Goal: Check status: Check status

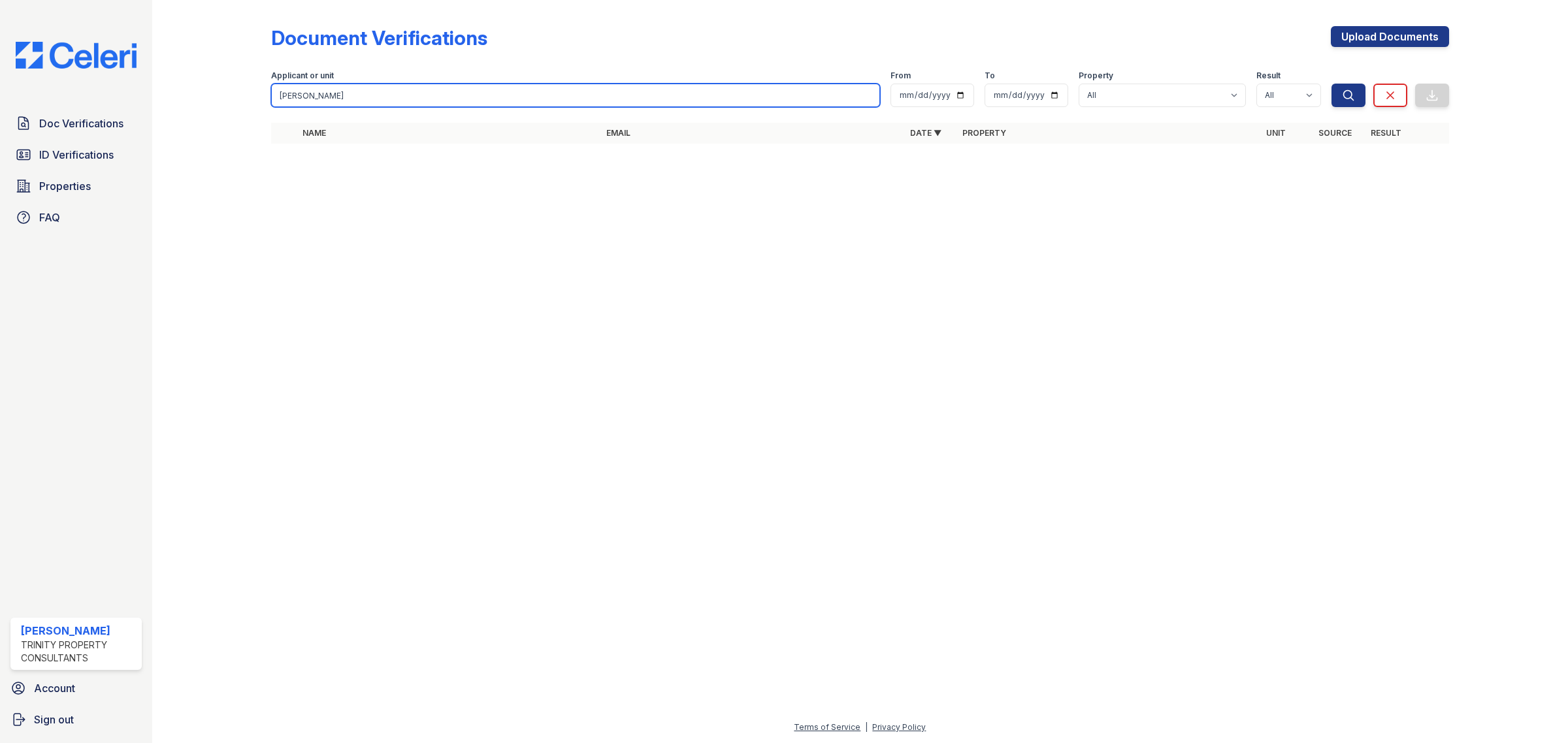
click at [608, 98] on input "kelvin" at bounding box center [575, 95] width 609 height 23
drag, startPoint x: 589, startPoint y: 93, endPoint x: 77, endPoint y: 93, distance: 512.0
click at [77, 93] on div "Doc Verifications ID Verifications Properties FAQ Michelle Rauda Trinity Proper…" at bounding box center [784, 371] width 1568 height 743
type input "jermaine"
click at [1331, 84] on button "Search" at bounding box center [1348, 95] width 34 height 23
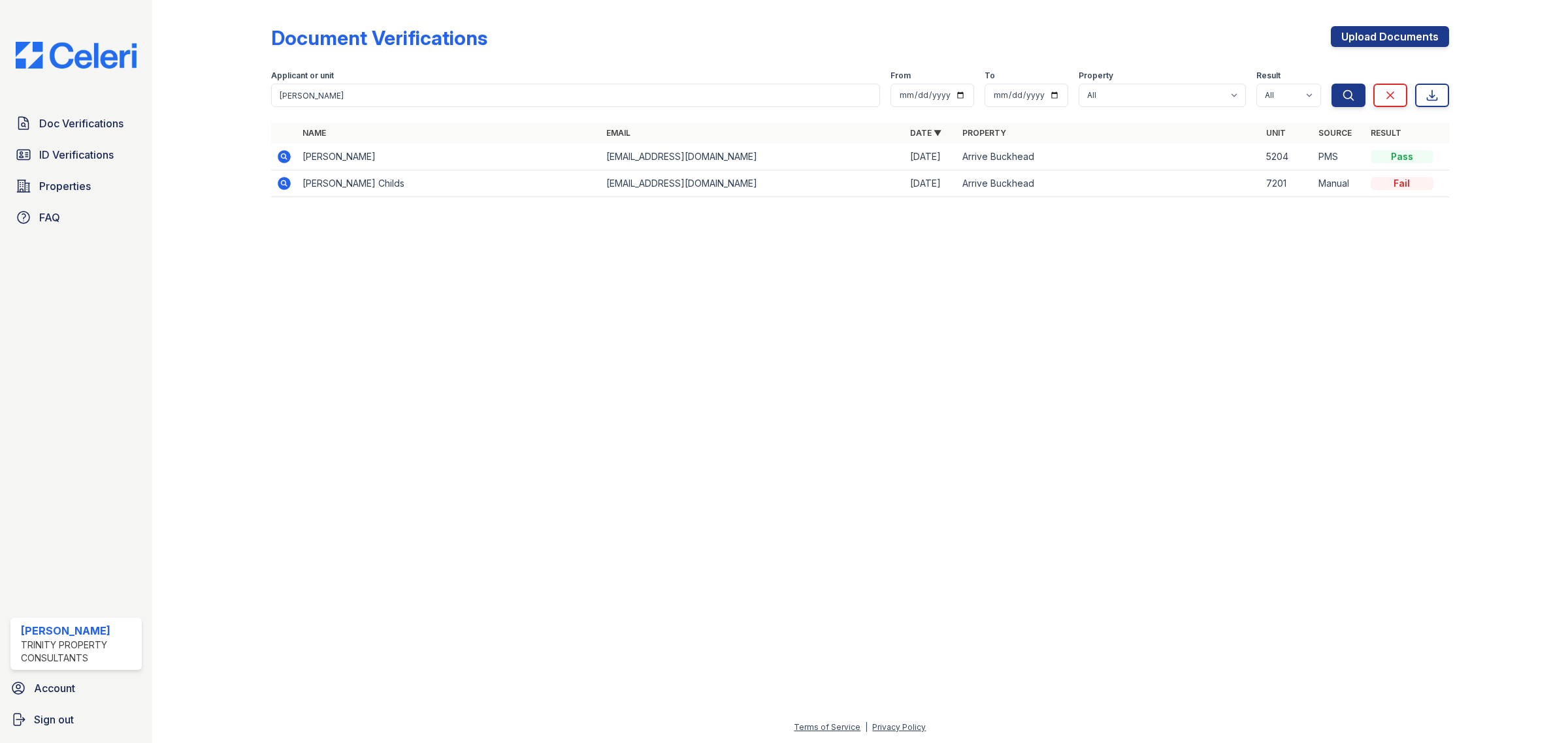
click at [282, 156] on icon at bounding box center [282, 155] width 3 height 3
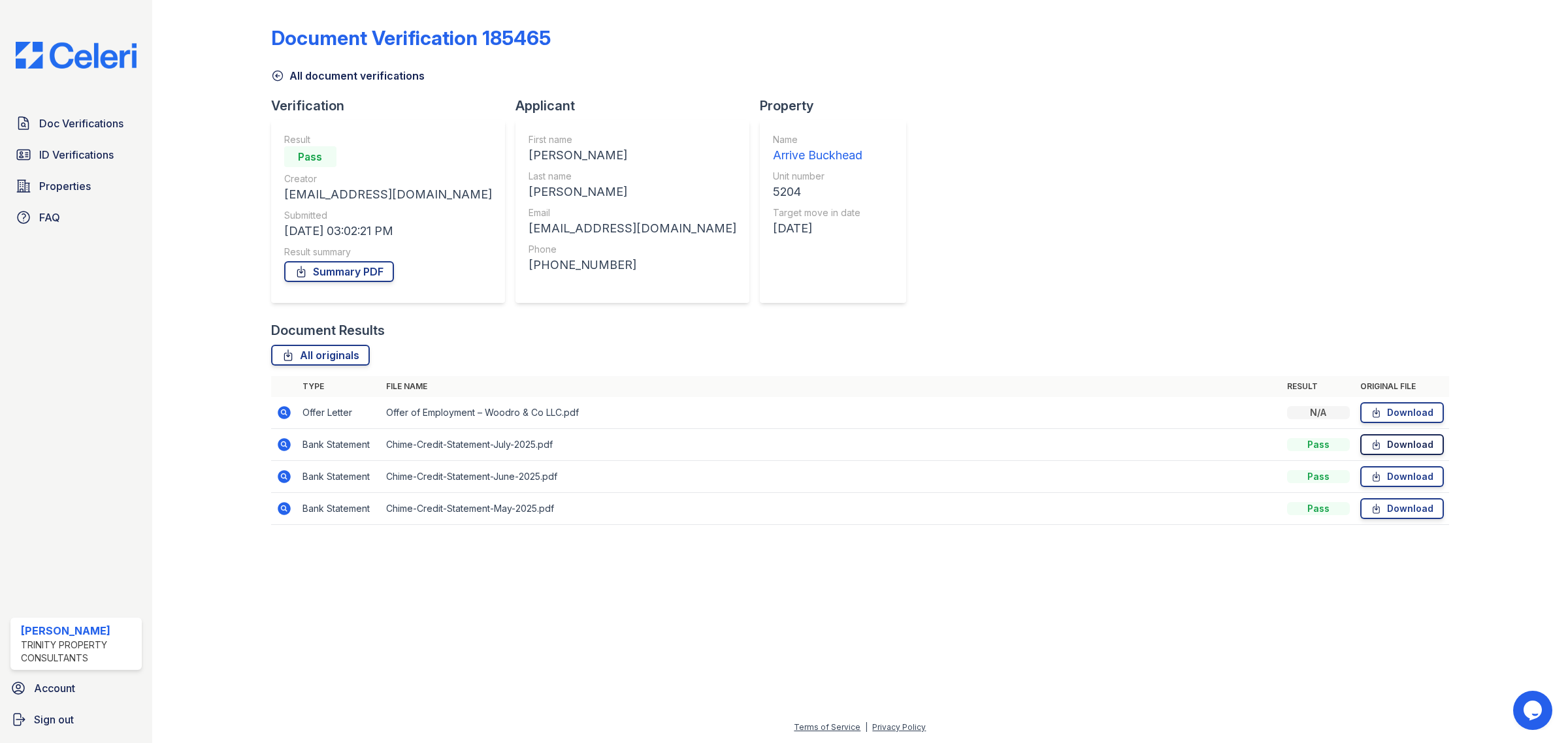
click at [1412, 438] on link "Download" at bounding box center [1402, 444] width 84 height 20
